Goal: Task Accomplishment & Management: Use online tool/utility

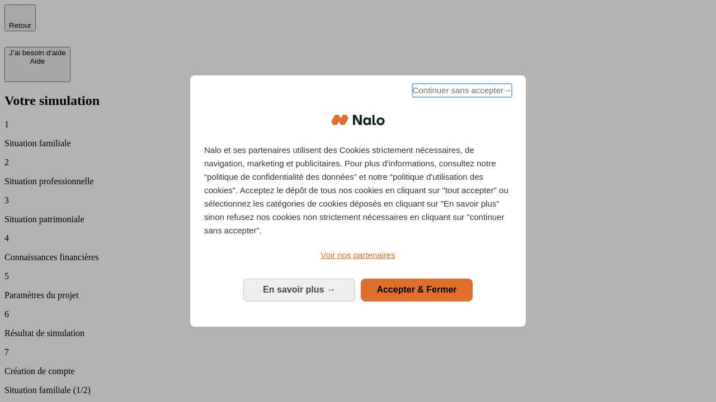
click at [461, 92] on span "Continuer sans accepter →" at bounding box center [462, 90] width 100 height 13
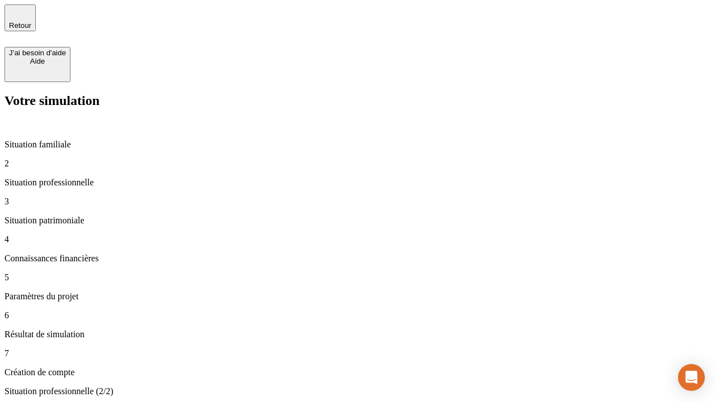
type input "30 000"
type input "40 000"
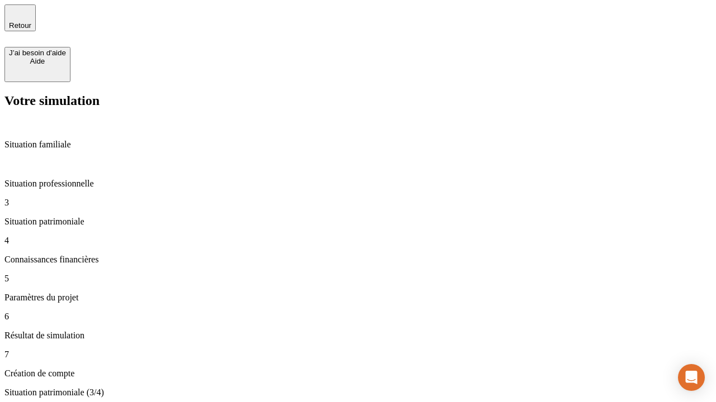
type input "1 100"
type input "20"
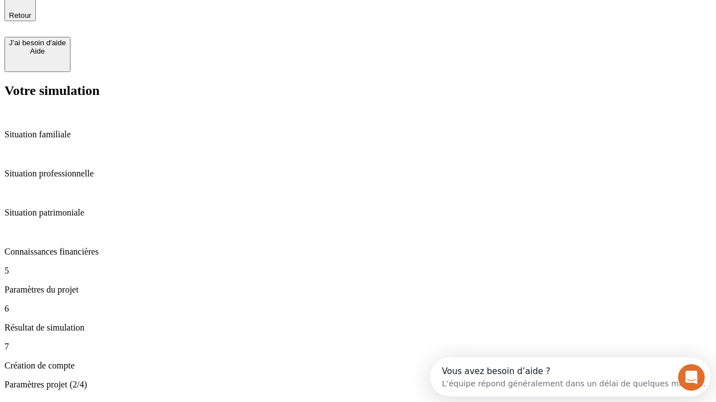
type input "40"
type input "62"
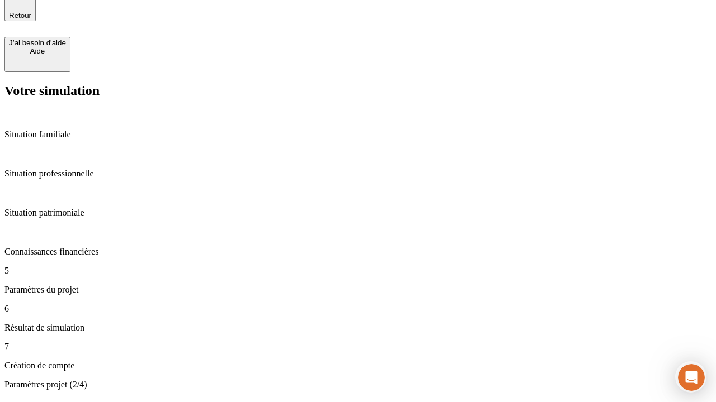
type input "50 000"
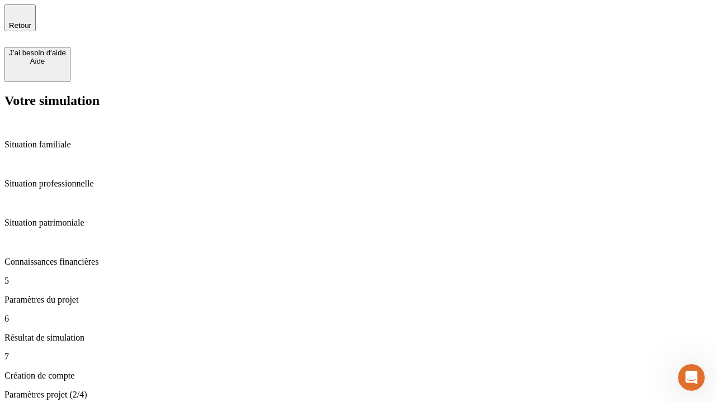
type input "640"
